Goal: Information Seeking & Learning: Learn about a topic

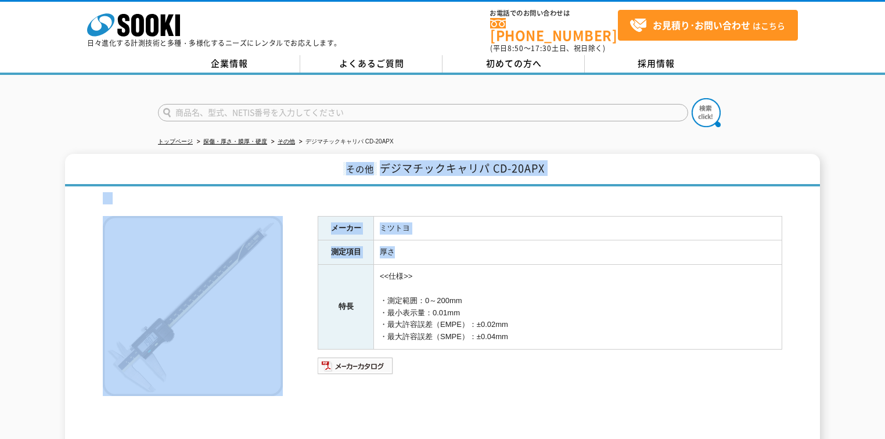
drag, startPoint x: 336, startPoint y: 170, endPoint x: 506, endPoint y: 304, distance: 217.4
click at [492, 293] on div "その他 デジマチックキャリパ CD-20APX メーカー ミツトヨ 測定項目 厚さ 特長 <<仕様>> ・測定範囲：0～200mm ・最小表示量：0.01mm…" at bounding box center [442, 310] width 755 height 312
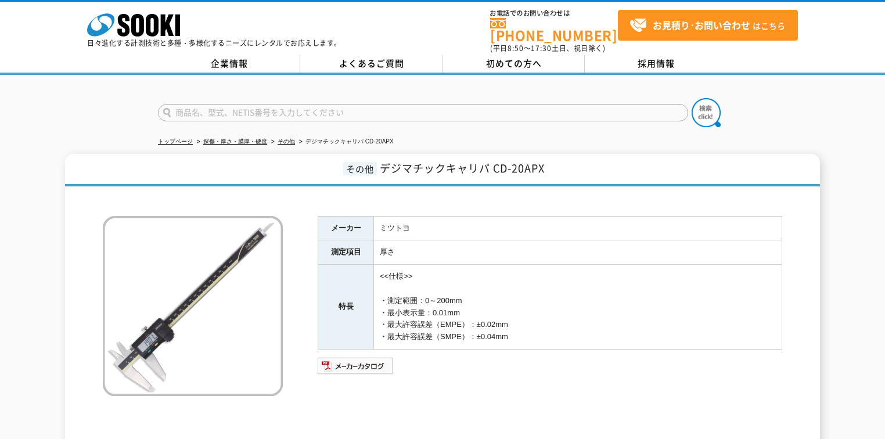
click at [506, 304] on td "<<仕様>> ・測定範囲：0～200mm ・最小表示量：0.01mm ・最大許容誤差（EMPE）：±0.02mm ・最大許容誤差（SMPE）：±0.04mm" at bounding box center [578, 307] width 408 height 85
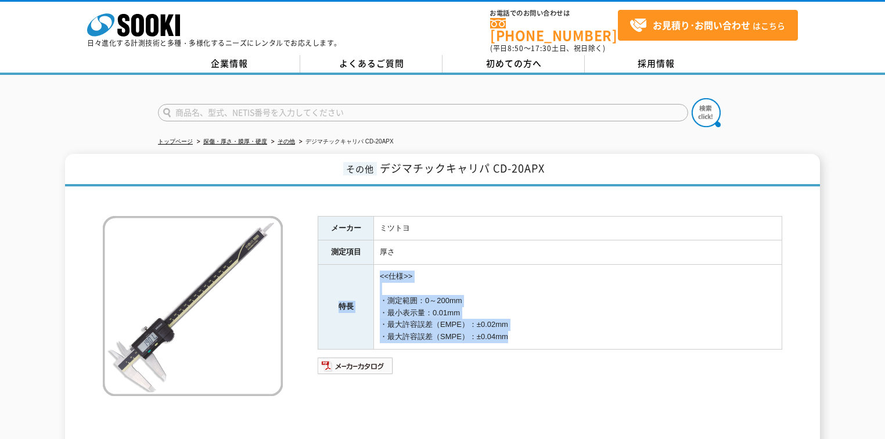
drag, startPoint x: 507, startPoint y: 329, endPoint x: 408, endPoint y: 190, distance: 169.8
click at [421, 196] on div "メーカー ミツトヨ 測定項目 厚さ 特長 <<仕様>> ・測定範囲：0～200mm ・最小表示量：0.01mm ・最大許容誤差（EMPE）：±0.02mm ・…" at bounding box center [442, 328] width 679 height 273
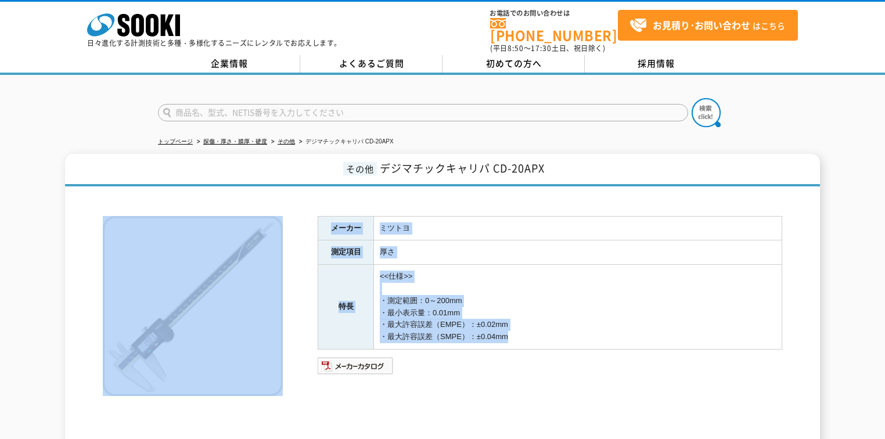
click at [405, 192] on div at bounding box center [442, 198] width 679 height 12
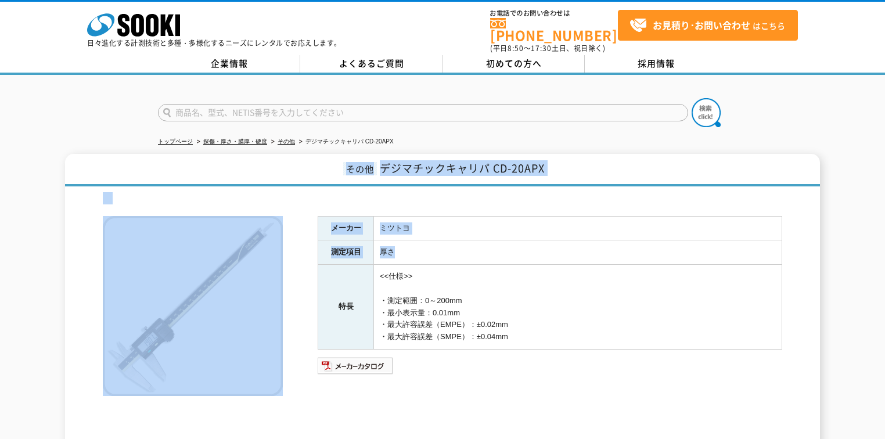
drag, startPoint x: 585, startPoint y: 288, endPoint x: 590, endPoint y: 300, distance: 13.0
click at [590, 296] on div "その他 デジマチックキャリパ CD-20APX メーカー ミツトヨ 測定項目 厚さ 特長 <<仕様>> ・測定範囲：0～200mm ・最小表示量：0.01mm…" at bounding box center [442, 310] width 755 height 312
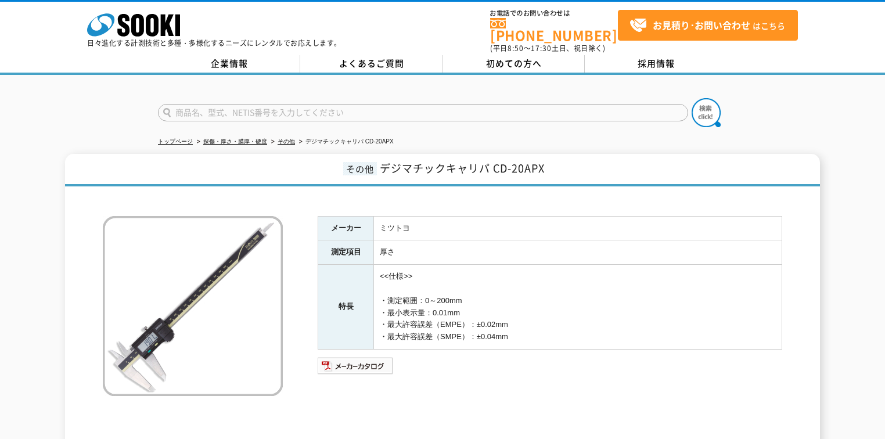
click at [590, 300] on td "<<仕様>> ・測定範囲：0～200mm ・最小表示量：0.01mm ・最大許容誤差（EMPE）：±0.02mm ・最大許容誤差（SMPE）：±0.04mm" at bounding box center [578, 307] width 408 height 85
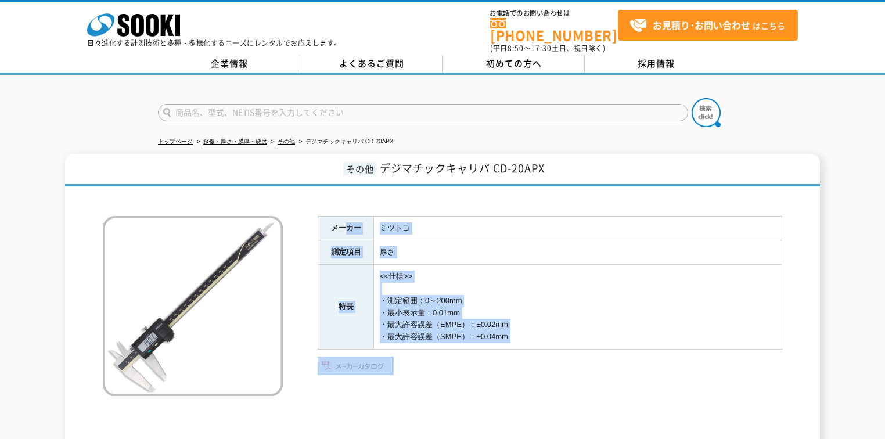
drag, startPoint x: 551, startPoint y: 341, endPoint x: 282, endPoint y: 170, distance: 319.0
click at [289, 174] on div "その他 デジマチックキャリパ CD-20APX メーカー ミツトヨ 測定項目 厚さ 特長 <<仕様>> ・測定範囲：0～200mm ・最小表示量：0.01mm…" at bounding box center [442, 310] width 755 height 312
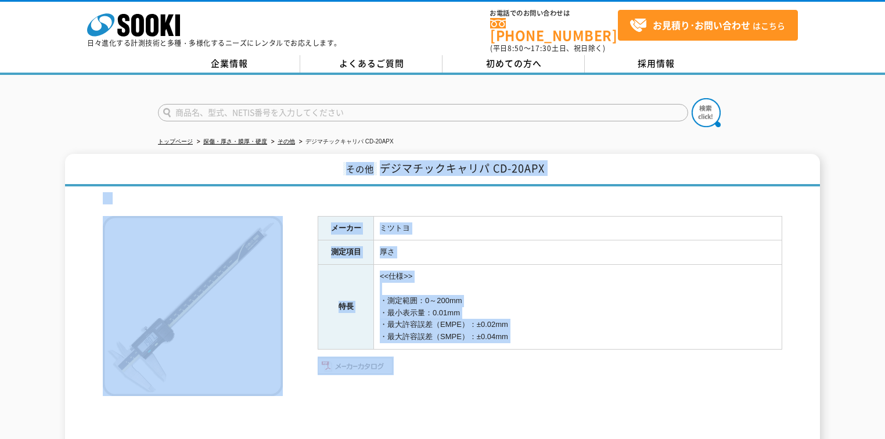
click at [282, 170] on h1 "その他 デジマチックキャリパ CD-20APX" at bounding box center [442, 170] width 755 height 33
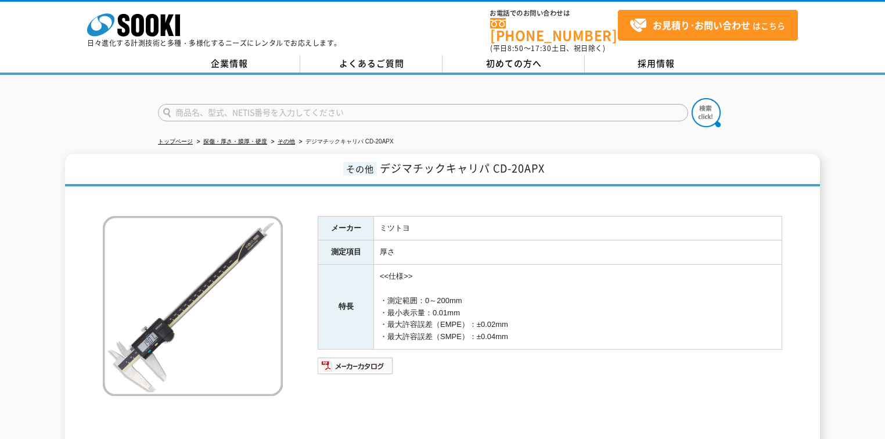
drag, startPoint x: 524, startPoint y: 256, endPoint x: 627, endPoint y: 323, distance: 123.0
click at [631, 320] on div "その他 デジマチックキャリパ CD-20APX メーカー ミツトヨ 測定項目 厚さ 特長 <<仕様>> ・測定範囲：0～200mm ・最小表示量：0.01mm…" at bounding box center [442, 310] width 755 height 312
click at [627, 323] on td "<<仕様>> ・測定範囲：0～200mm ・最小表示量：0.01mm ・最大許容誤差（EMPE）：±0.02mm ・最大許容誤差（SMPE）：±0.04mm" at bounding box center [578, 307] width 408 height 85
drag, startPoint x: 536, startPoint y: 329, endPoint x: 255, endPoint y: 154, distance: 330.9
click at [273, 170] on div "その他 デジマチックキャリパ CD-20APX メーカー ミツトヨ 測定項目 厚さ 特長 <<仕様>> ・測定範囲：0～200mm ・最小表示量：0.01mm…" at bounding box center [442, 310] width 755 height 312
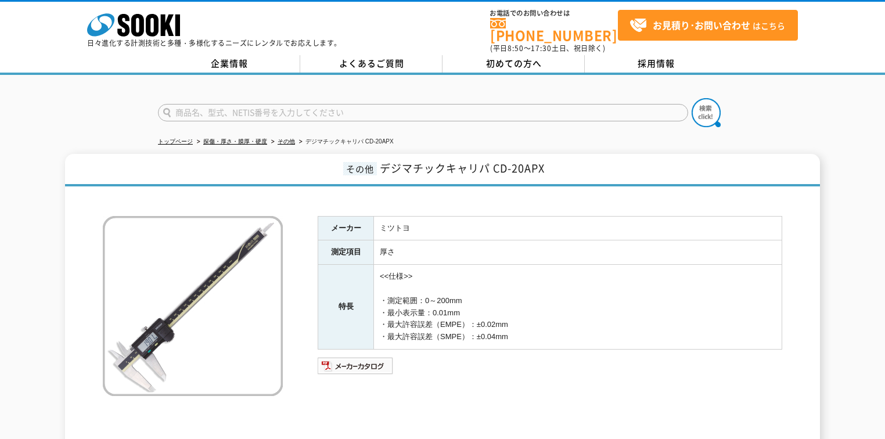
click at [255, 154] on h1 "その他 デジマチックキャリパ CD-20APX" at bounding box center [442, 170] width 755 height 33
drag, startPoint x: 254, startPoint y: 143, endPoint x: 574, endPoint y: 363, distance: 388.1
click at [546, 338] on div "トップページ 探傷・厚さ・膜厚・硬度 その他 デジマチックキャリパ CD-20APX その他 デジマチックキャリパ CD-20APX メーカー ミツトヨ 測定…" at bounding box center [442, 276] width 885 height 402
click at [574, 363] on ul at bounding box center [550, 365] width 464 height 19
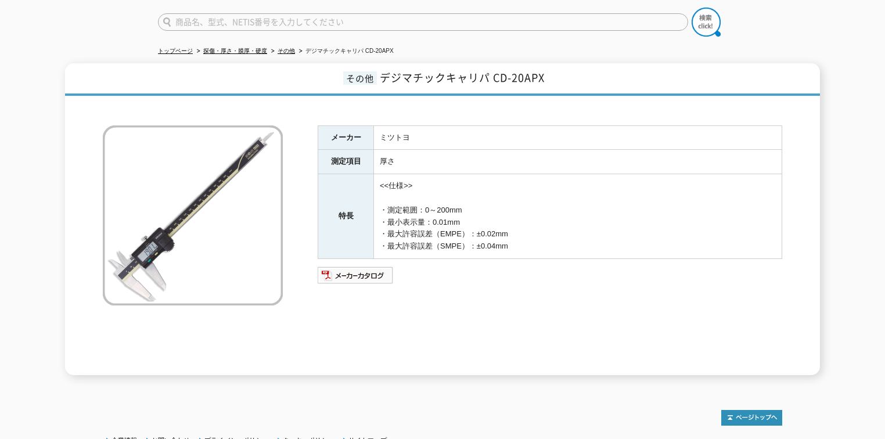
scroll to position [44, 0]
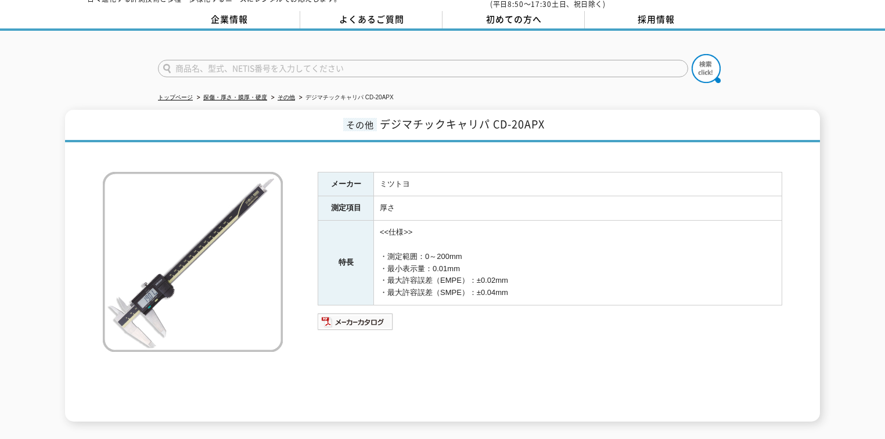
drag, startPoint x: 367, startPoint y: 247, endPoint x: 589, endPoint y: 297, distance: 228.0
click at [589, 297] on div "メーカー ミツトヨ 測定項目 厚さ 特長 <<仕様>> ・測定範囲：0～200mm ・最小表示量：0.01mm ・最大許容誤差（EMPE）：±0.02mm ・…" at bounding box center [550, 297] width 464 height 250
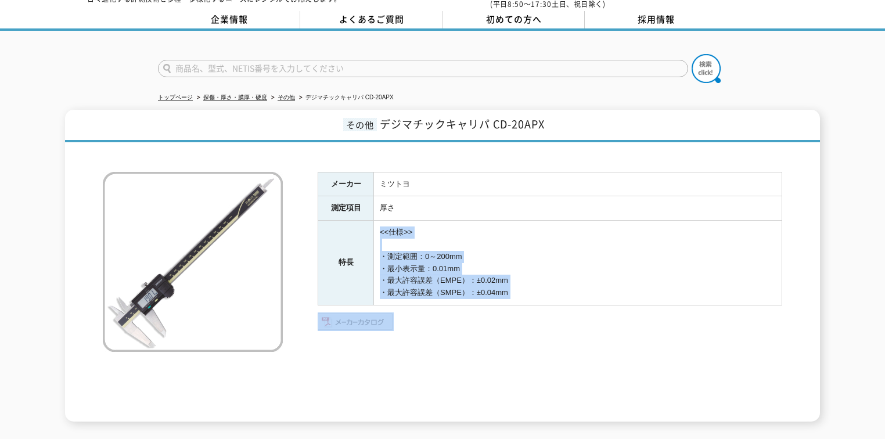
click at [593, 300] on div "メーカー ミツトヨ 測定項目 厚さ 特長 <<仕様>> ・測定範囲：0～200mm ・最小表示量：0.01mm ・最大許容誤差（EMPE）：±0.02mm ・…" at bounding box center [550, 297] width 464 height 250
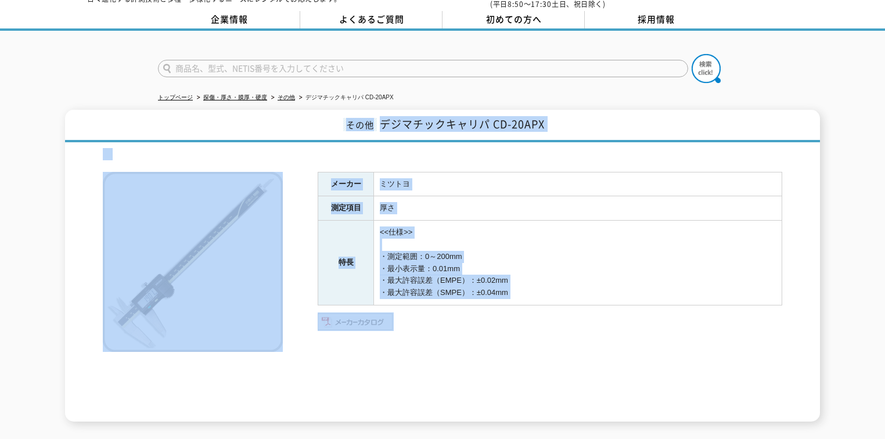
drag, startPoint x: 593, startPoint y: 300, endPoint x: 291, endPoint y: 102, distance: 360.7
click at [297, 110] on div "その他 デジマチックキャリパ CD-20APX メーカー ミツトヨ 測定項目 厚さ 特長 <<仕様>> ・測定範囲：0～200mm ・最小表示量：0.01mm…" at bounding box center [442, 266] width 755 height 312
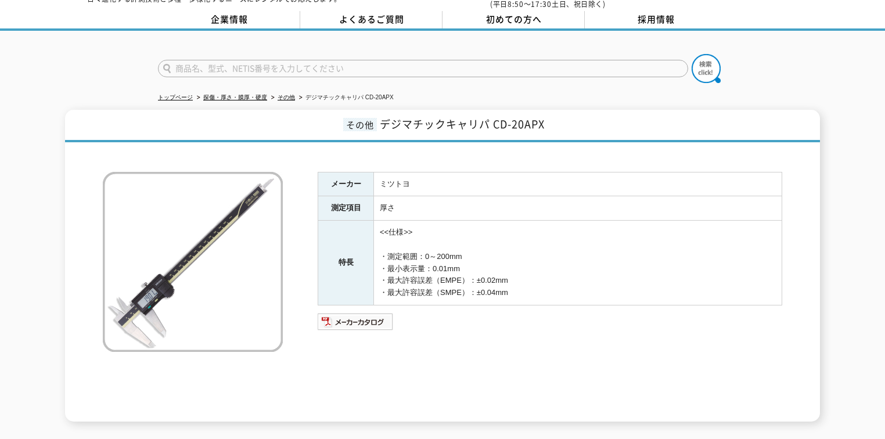
click at [285, 100] on ul "トップページ 探傷・厚さ・膜厚・硬度 その他 デジマチックキャリパ CD-20APX" at bounding box center [442, 98] width 569 height 24
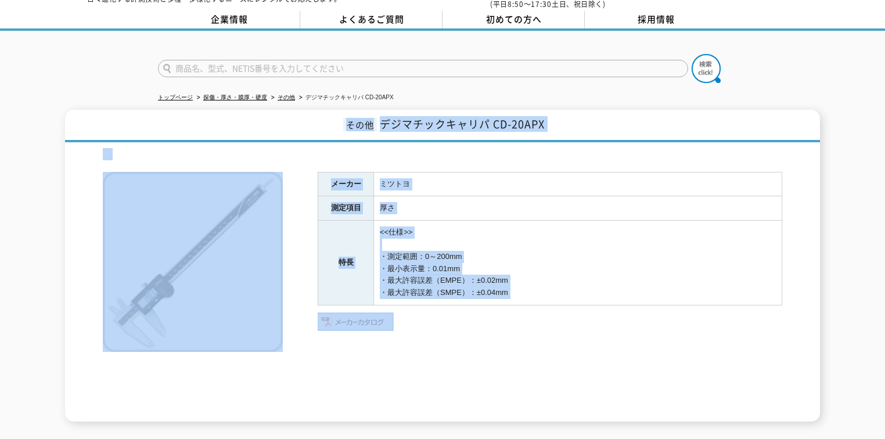
drag, startPoint x: 635, startPoint y: 288, endPoint x: 649, endPoint y: 300, distance: 18.1
click at [647, 297] on div "その他 デジマチックキャリパ CD-20APX メーカー ミツトヨ 測定項目 厚さ 特長 <<仕様>> ・測定範囲：0～200mm ・最小表示量：0.01mm…" at bounding box center [442, 266] width 755 height 312
click at [649, 300] on div "メーカー ミツトヨ 測定項目 厚さ 特長 <<仕様>> ・測定範囲：0～200mm ・最小表示量：0.01mm ・最大許容誤差（EMPE）：±0.02mm ・…" at bounding box center [550, 297] width 464 height 250
